Goal: Task Accomplishment & Management: Use online tool/utility

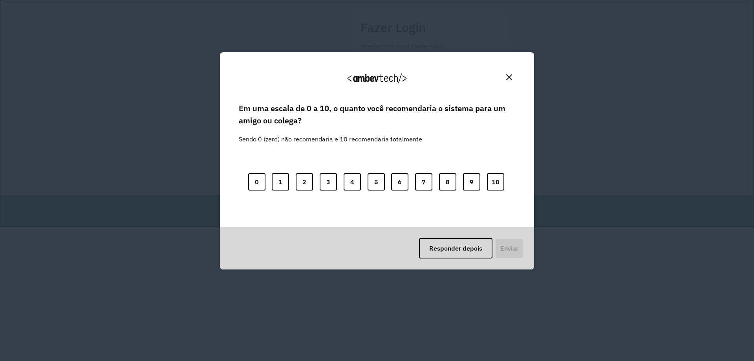
click at [512, 77] on img "Close" at bounding box center [509, 77] width 6 height 6
click at [447, 183] on button "8" at bounding box center [447, 181] width 17 height 17
click at [513, 256] on button "Enviar" at bounding box center [508, 248] width 29 height 20
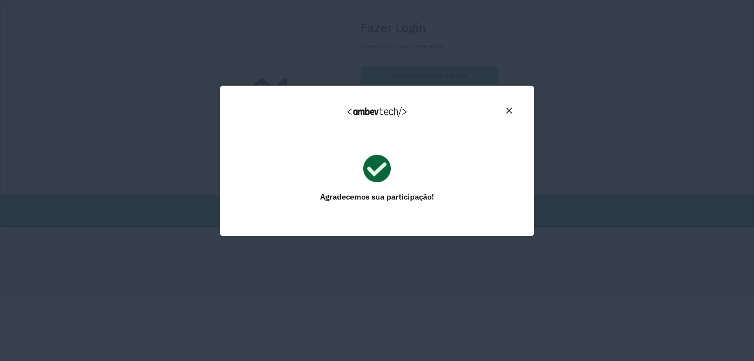
click at [509, 110] on img "Close" at bounding box center [509, 111] width 6 height 6
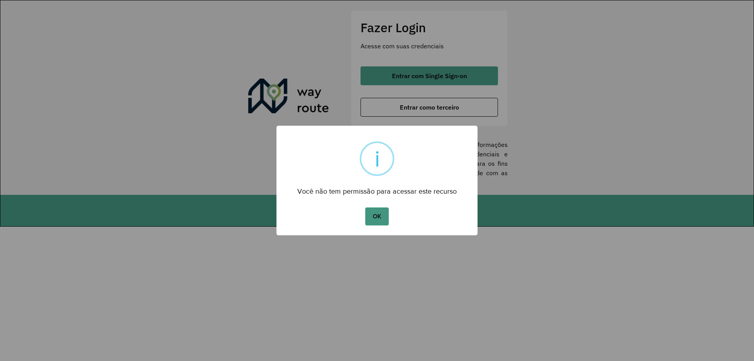
click at [381, 213] on button "OK" at bounding box center [376, 216] width 23 height 18
